Goal: Navigation & Orientation: Understand site structure

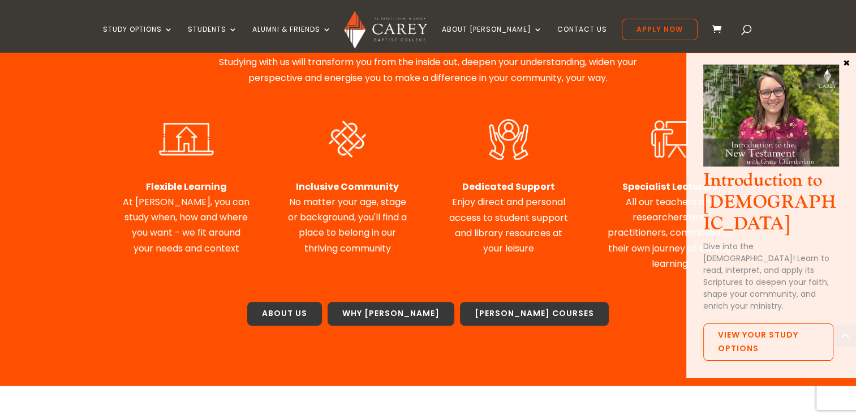
scroll to position [543, 0]
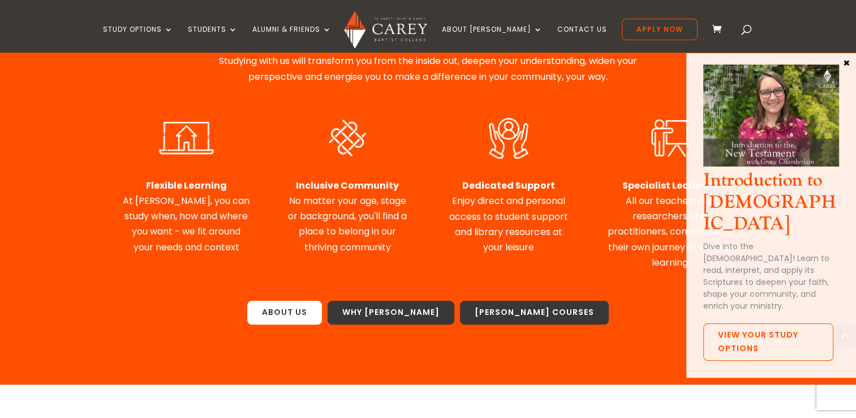
click at [322, 301] on link "About Us" at bounding box center [284, 313] width 75 height 24
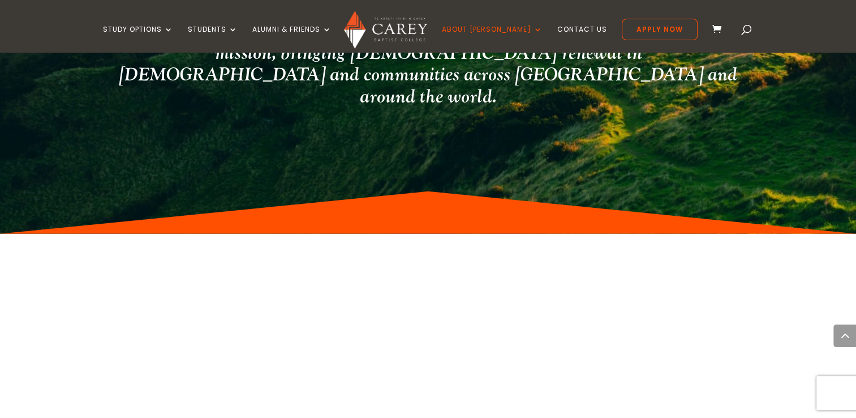
scroll to position [3324, 0]
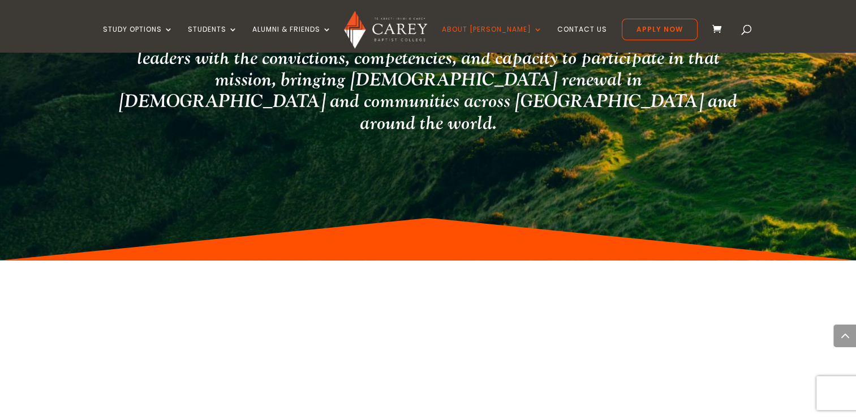
click at [409, 31] on img at bounding box center [385, 30] width 83 height 38
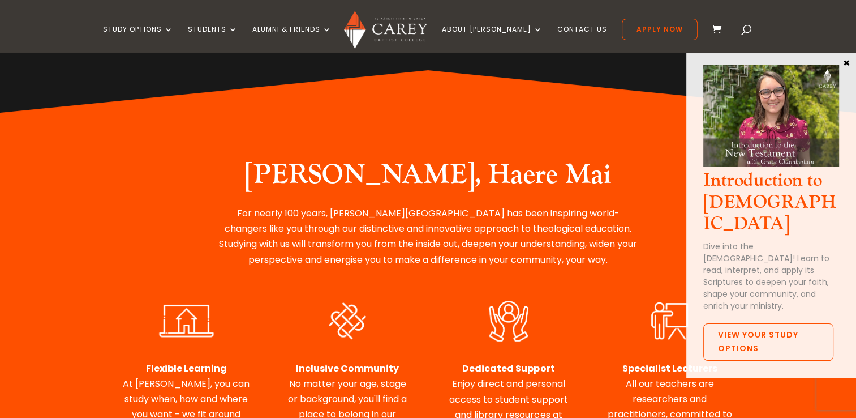
scroll to position [407, 0]
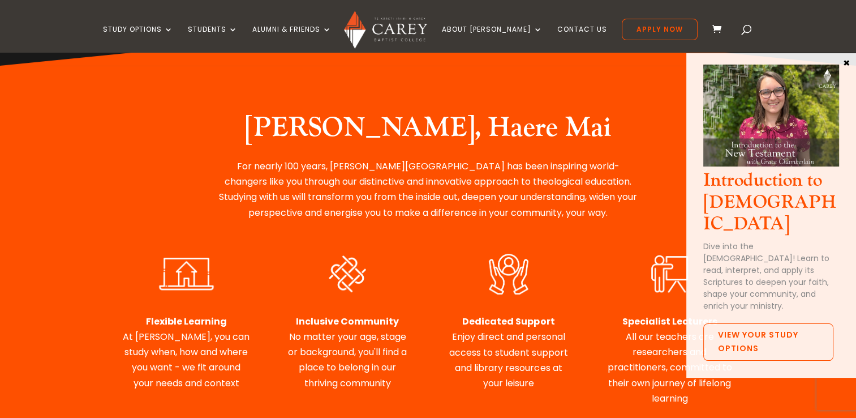
click at [663, 261] on img at bounding box center [670, 274] width 76 height 46
click at [652, 330] on p "Specialist Lecturers All our teachers are researchers and practitioners, commit…" at bounding box center [669, 360] width 127 height 92
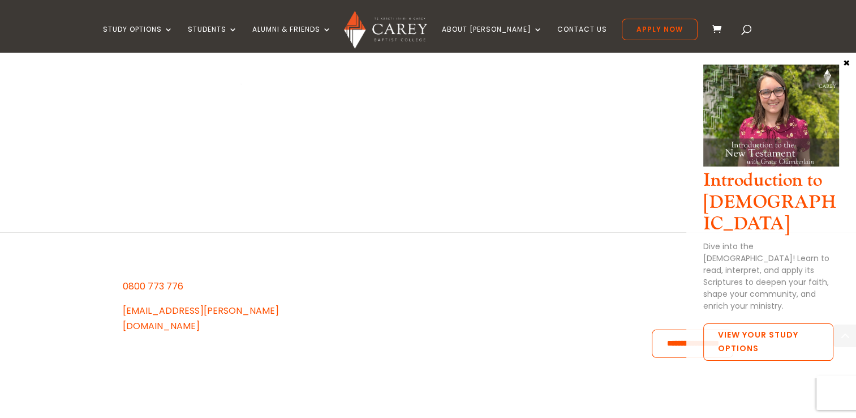
scroll to position [3365, 0]
